Goal: Task Accomplishment & Management: Manage account settings

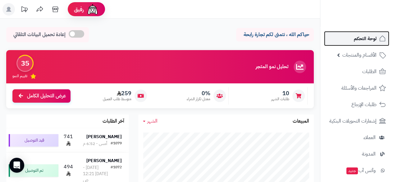
click at [354, 36] on link "لوحة التحكم" at bounding box center [356, 38] width 65 height 15
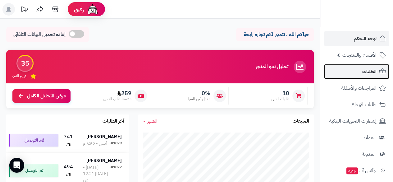
click at [361, 72] on link "الطلبات" at bounding box center [356, 71] width 65 height 15
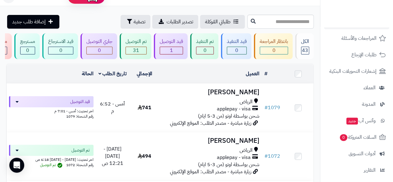
scroll to position [53, 0]
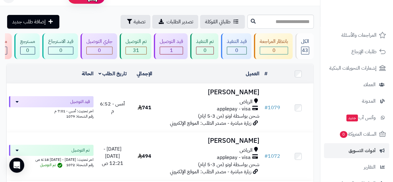
click at [322, 143] on li "أدوات التسويق" at bounding box center [357, 150] width 73 height 15
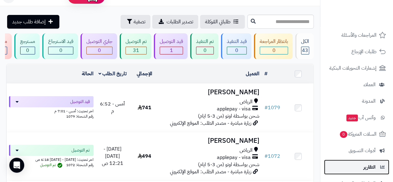
click at [364, 164] on span "التقارير" at bounding box center [370, 167] width 12 height 9
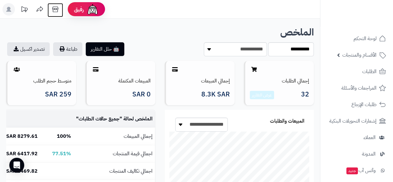
click at [54, 9] on icon at bounding box center [55, 10] width 6 height 6
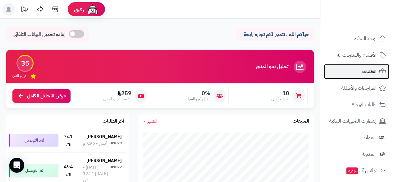
click at [365, 70] on span "الطلبات" at bounding box center [370, 71] width 14 height 9
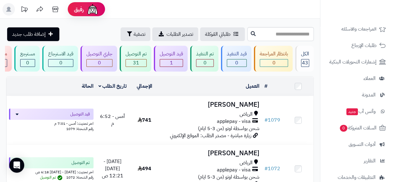
scroll to position [61, 0]
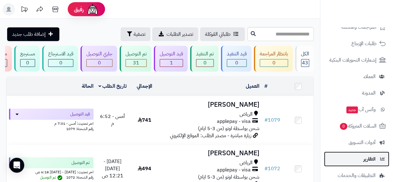
click at [368, 163] on link "التقارير" at bounding box center [356, 158] width 65 height 15
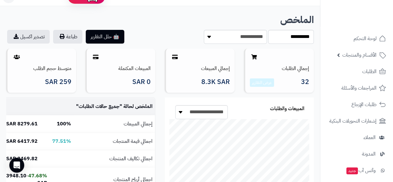
scroll to position [41, 0]
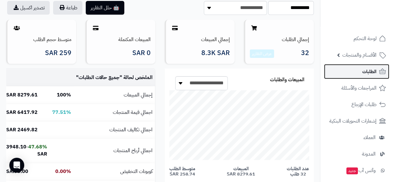
click at [355, 72] on link "الطلبات" at bounding box center [356, 71] width 65 height 15
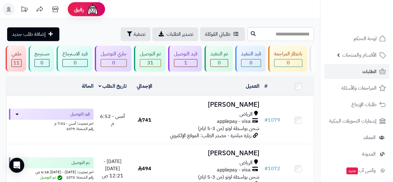
scroll to position [0, -14]
click at [183, 56] on div "قيد التوصيل" at bounding box center [185, 53] width 23 height 7
